Goal: Task Accomplishment & Management: Manage account settings

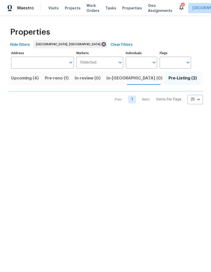
click at [203, 77] on span "Listed (6)" at bounding box center [212, 78] width 19 height 7
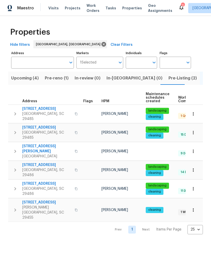
click at [35, 110] on span "112 Balsam Cir" at bounding box center [46, 108] width 49 height 5
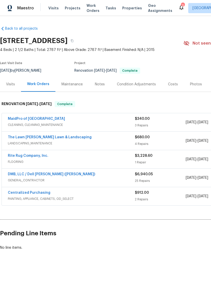
click at [26, 118] on link "MaidPro of [GEOGRAPHIC_DATA]" at bounding box center [36, 119] width 57 height 4
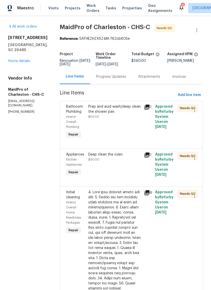
click at [107, 117] on div "Prep and acid wash/deep clean the shower pan. $50.00" at bounding box center [114, 111] width 53 height 15
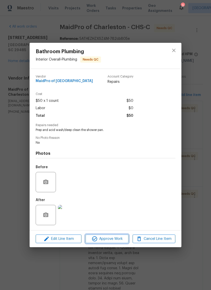
click at [114, 239] on span "Approve Work" at bounding box center [107, 239] width 40 height 6
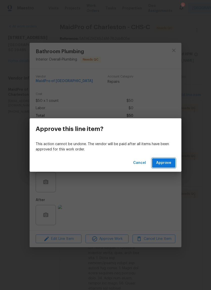
click at [166, 161] on span "Approve" at bounding box center [163, 163] width 15 height 6
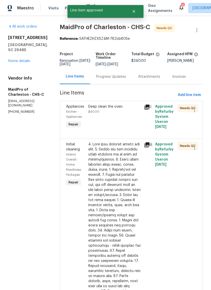
click at [115, 110] on div "Deep clean the oven. $40.00" at bounding box center [114, 109] width 53 height 10
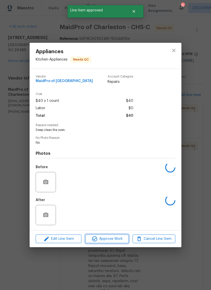
click at [114, 237] on span "Approve Work" at bounding box center [107, 239] width 40 height 6
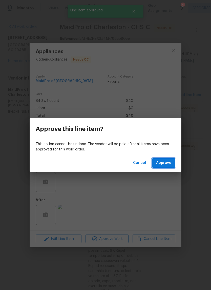
click at [166, 164] on span "Approve" at bounding box center [163, 163] width 15 height 6
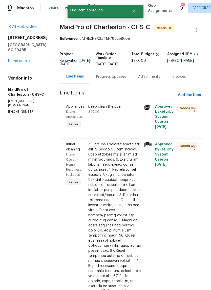
click at [106, 107] on div "Deep clean the oven." at bounding box center [114, 106] width 53 height 5
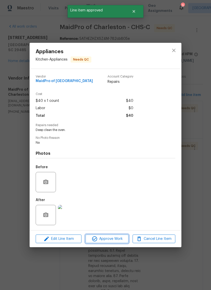
click at [116, 239] on span "Approve Work" at bounding box center [107, 239] width 40 height 6
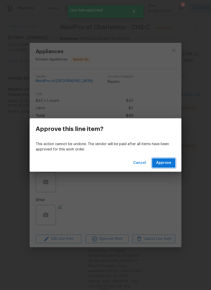
click at [164, 162] on span "Approve" at bounding box center [163, 163] width 15 height 6
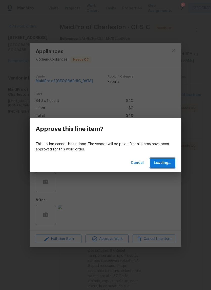
click at [166, 166] on button "Loading..." at bounding box center [163, 162] width 26 height 9
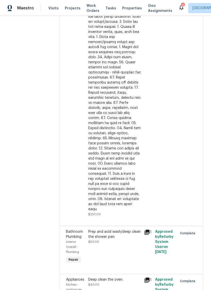
scroll to position [135, 0]
click at [114, 146] on div at bounding box center [114, 90] width 53 height 243
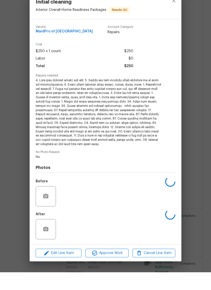
scroll to position [12, 0]
click at [100, 268] on span "Approve Work" at bounding box center [107, 271] width 40 height 6
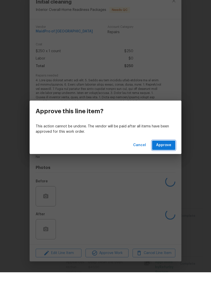
click at [171, 160] on span "Approve" at bounding box center [163, 163] width 15 height 6
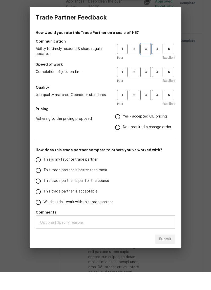
click at [146, 64] on span "3" at bounding box center [145, 67] width 9 height 6
click at [148, 87] on span "3" at bounding box center [145, 90] width 9 height 6
click at [147, 110] on span "3" at bounding box center [145, 113] width 9 height 6
click at [118, 129] on input "Yes - accepted OD pricing" at bounding box center [117, 134] width 11 height 11
radio input "true"
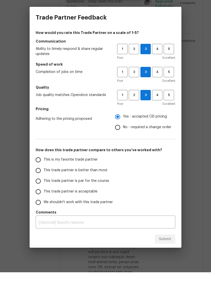
click at [41, 194] on input "This trade partner is par for the course" at bounding box center [38, 199] width 11 height 11
click at [166, 254] on span "Submit" at bounding box center [165, 257] width 12 height 6
radio input "true"
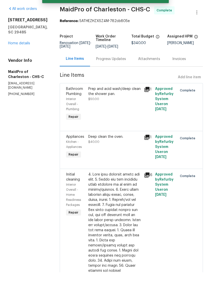
scroll to position [0, 0]
click at [24, 59] on link "Home details" at bounding box center [19, 61] width 22 height 4
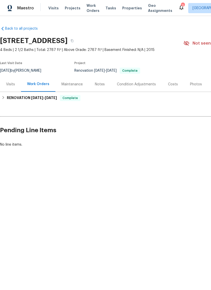
click at [161, 10] on icon "Close" at bounding box center [159, 11] width 4 height 4
click at [122, 10] on span "Properties" at bounding box center [132, 8] width 20 height 5
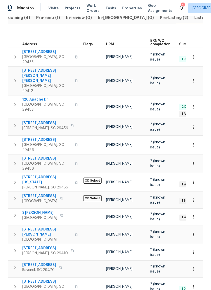
click at [33, 194] on span "4412 Abby Dr" at bounding box center [39, 196] width 35 height 5
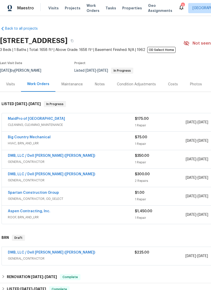
click at [21, 118] on link "MaidPro of [GEOGRAPHIC_DATA]" at bounding box center [36, 119] width 57 height 4
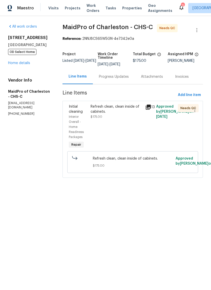
click at [118, 110] on div "Refresh clean, clean inside of cabinets." at bounding box center [116, 109] width 51 height 10
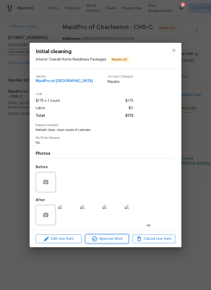
click at [114, 240] on span "Approve Work" at bounding box center [107, 239] width 40 height 6
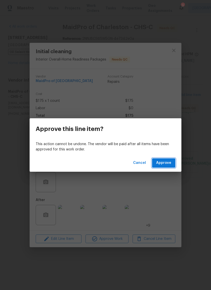
click at [166, 162] on span "Approve" at bounding box center [163, 163] width 15 height 6
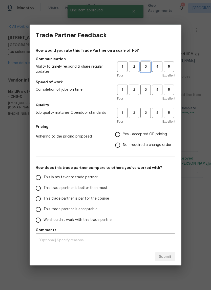
click at [145, 64] on span "3" at bounding box center [145, 67] width 9 height 6
click at [146, 90] on span "3" at bounding box center [145, 90] width 9 height 6
click at [147, 115] on span "3" at bounding box center [145, 113] width 9 height 6
click at [117, 135] on input "Yes - accepted OD pricing" at bounding box center [117, 134] width 11 height 11
radio input "true"
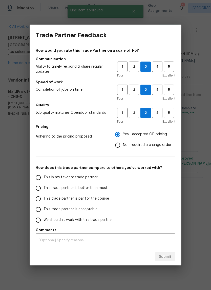
click at [39, 202] on input "This trade partner is par for the course" at bounding box center [38, 199] width 11 height 11
click at [171, 256] on span "Submit" at bounding box center [165, 257] width 12 height 6
radio input "true"
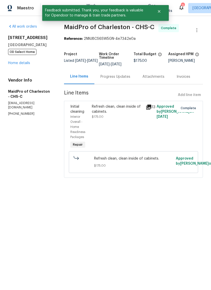
click at [7, 62] on div "All work orders 4412 Abby Dr North Charleston, SC 29418 OD Select Home Home det…" at bounding box center [105, 104] width 211 height 176
click at [18, 65] on link "Home details" at bounding box center [19, 63] width 22 height 4
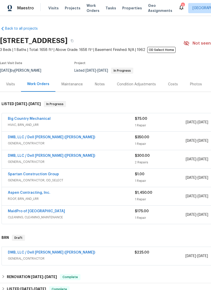
click at [125, 7] on span "Properties" at bounding box center [132, 8] width 20 height 5
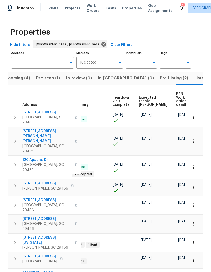
click at [130, 6] on span "Properties" at bounding box center [132, 8] width 20 height 5
click at [123, 7] on span "Properties" at bounding box center [132, 8] width 20 height 5
click at [126, 16] on div "Properties Hide filters Charleston, SC Clear Filters Address Address Markets 1 …" at bounding box center [105, 206] width 211 height 380
click at [123, 8] on span "Properties" at bounding box center [132, 8] width 20 height 5
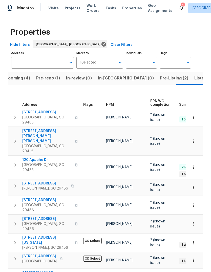
scroll to position [-1, 0]
click at [129, 7] on span "Properties" at bounding box center [132, 8] width 20 height 5
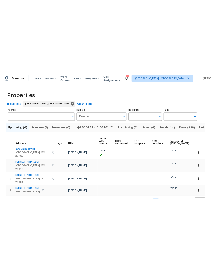
scroll to position [0, 8]
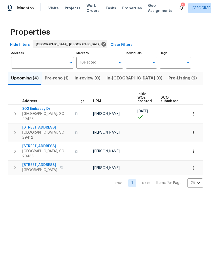
click at [89, 196] on html "Maestro Visits Projects Work Orders Tasks Properties Geo Assignments 3 [GEOGRAP…" at bounding box center [105, 98] width 211 height 196
click at [84, 25] on div "Properties" at bounding box center [105, 32] width 195 height 16
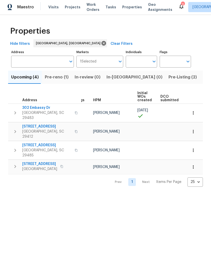
click at [111, 196] on html "Maestro Visits Projects Work Orders Tasks Properties Geo Assignments 3 [GEOGRAP…" at bounding box center [105, 98] width 211 height 196
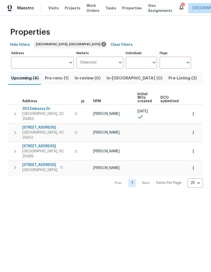
click at [81, 1] on div "Maestro Visits Projects Work Orders Tasks Properties Geo Assignments 3 [GEOGRAP…" at bounding box center [105, 8] width 211 height 16
click at [99, 196] on html "Maestro Visits Projects Work Orders Tasks Properties Geo Assignments 3 [GEOGRAP…" at bounding box center [105, 98] width 211 height 196
click at [76, 187] on html "Maestro Visits Projects Work Orders Tasks Properties Geo Assignments 3 [GEOGRAP…" at bounding box center [105, 98] width 211 height 196
click at [125, 180] on div "Properties Hide filters [GEOGRAPHIC_DATA], [GEOGRAPHIC_DATA] Clear Filters Addr…" at bounding box center [105, 106] width 211 height 180
click at [125, 178] on div "Properties Hide filters [GEOGRAPHIC_DATA], [GEOGRAPHIC_DATA] Clear Filters Addr…" at bounding box center [105, 106] width 211 height 180
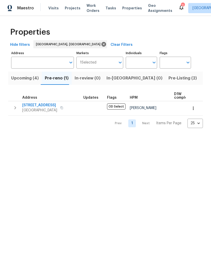
click at [42, 106] on span "[STREET_ADDRESS]" at bounding box center [39, 105] width 35 height 5
